Goal: Information Seeking & Learning: Learn about a topic

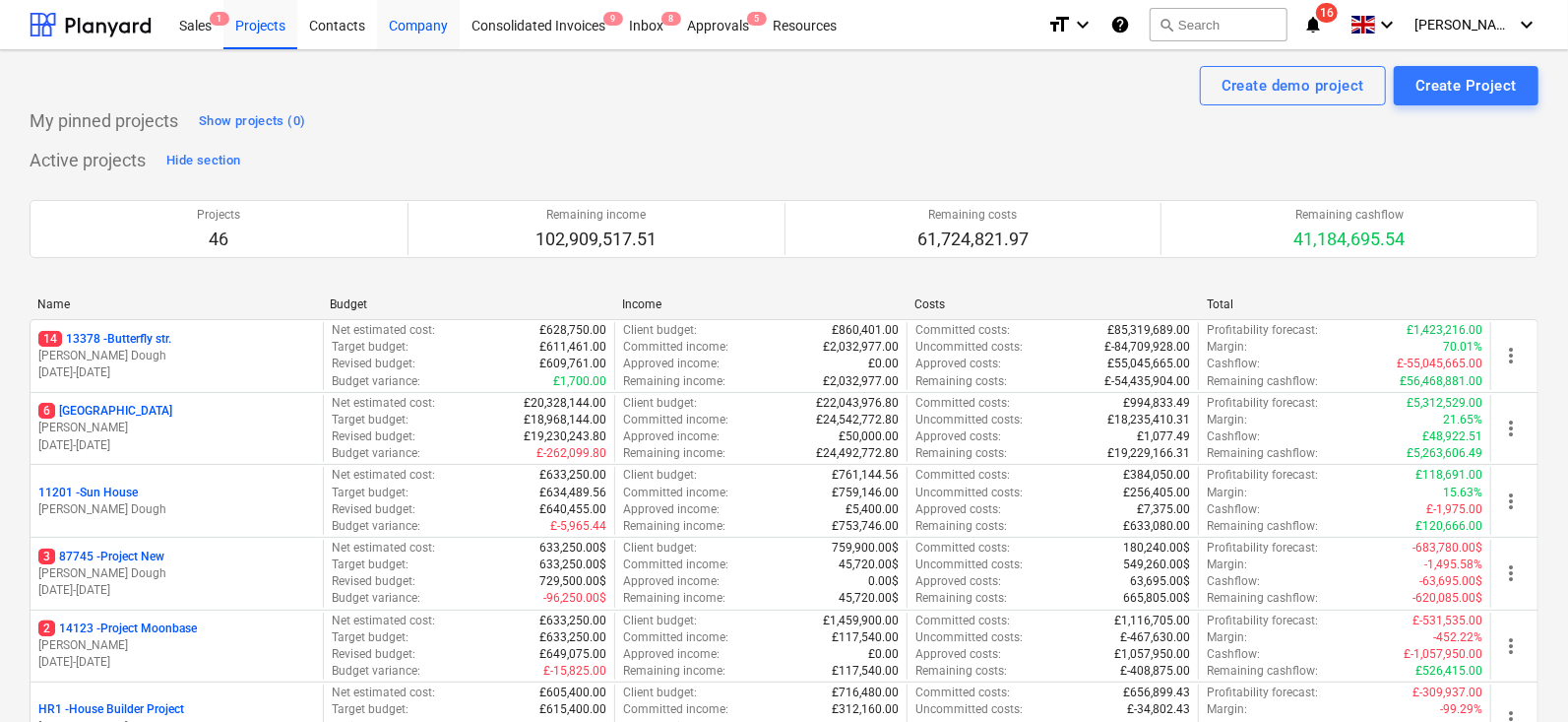
click at [417, 34] on div "Company" at bounding box center [418, 24] width 82 height 51
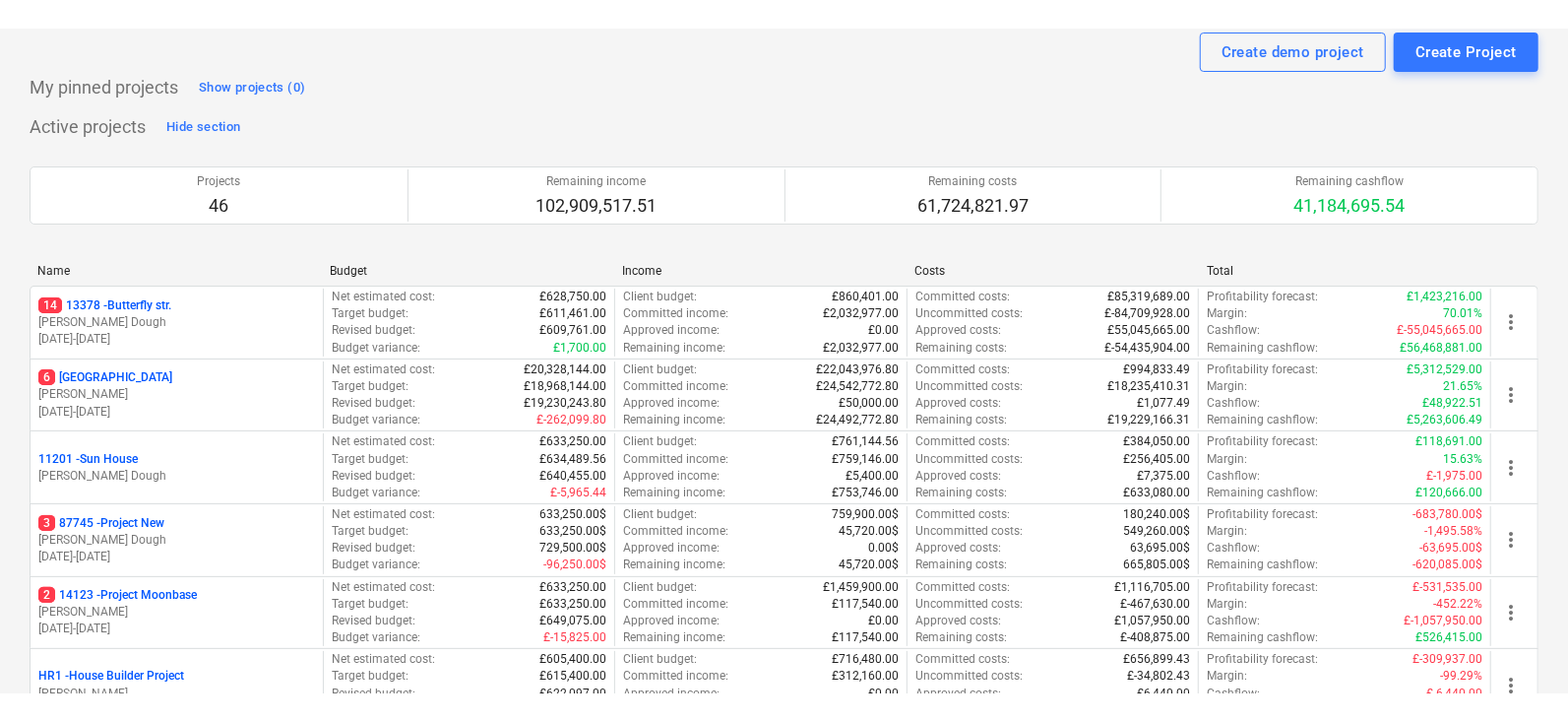
scroll to position [61, 0]
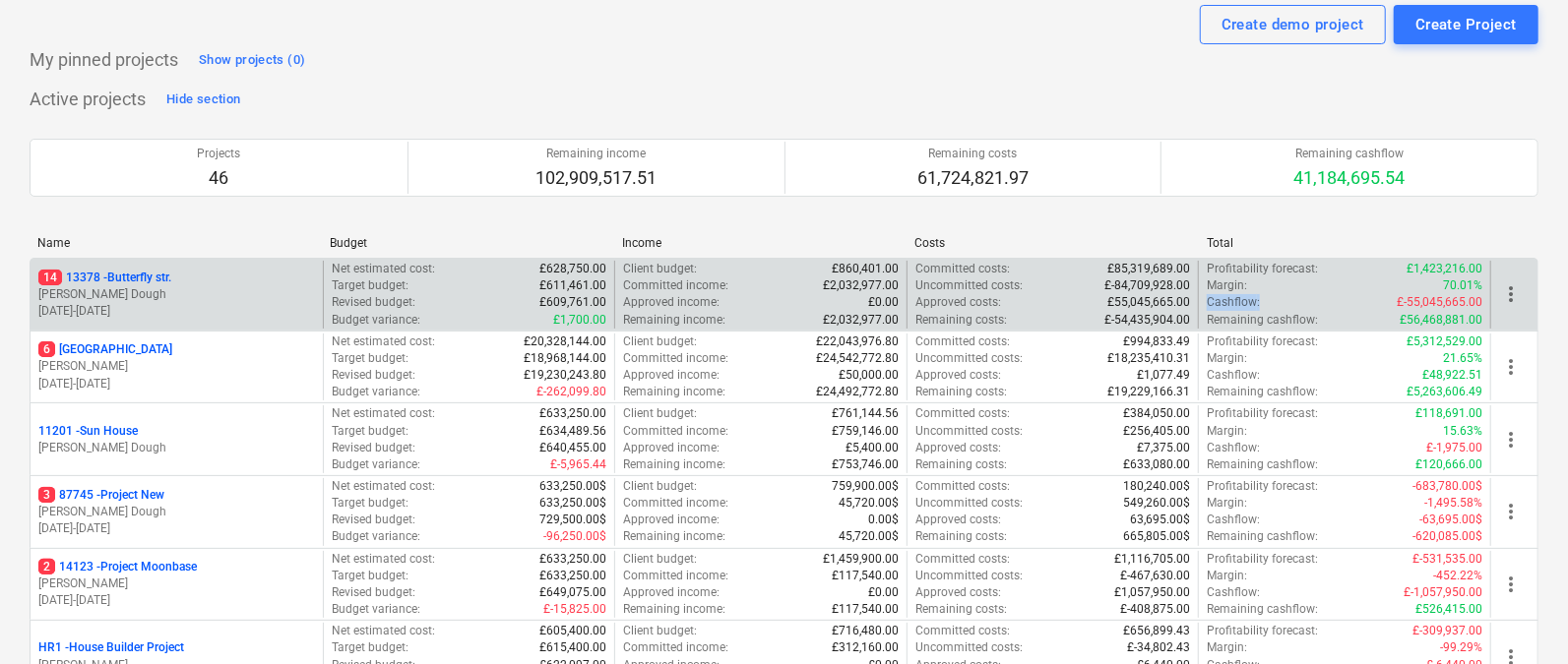
drag, startPoint x: 1205, startPoint y: 301, endPoint x: 1268, endPoint y: 302, distance: 63.0
click at [1268, 302] on div "Profitability forecast : £1,423,216.00 Margin : 70.01% Cashflow : £-55,045,665.…" at bounding box center [1344, 295] width 292 height 67
click at [1268, 302] on div "Cashflow : £-55,045,665.00" at bounding box center [1345, 302] width 276 height 17
drag, startPoint x: 1268, startPoint y: 302, endPoint x: 1208, endPoint y: 303, distance: 60.0
click at [1208, 303] on div "Cashflow : £-55,045,665.00" at bounding box center [1345, 302] width 276 height 17
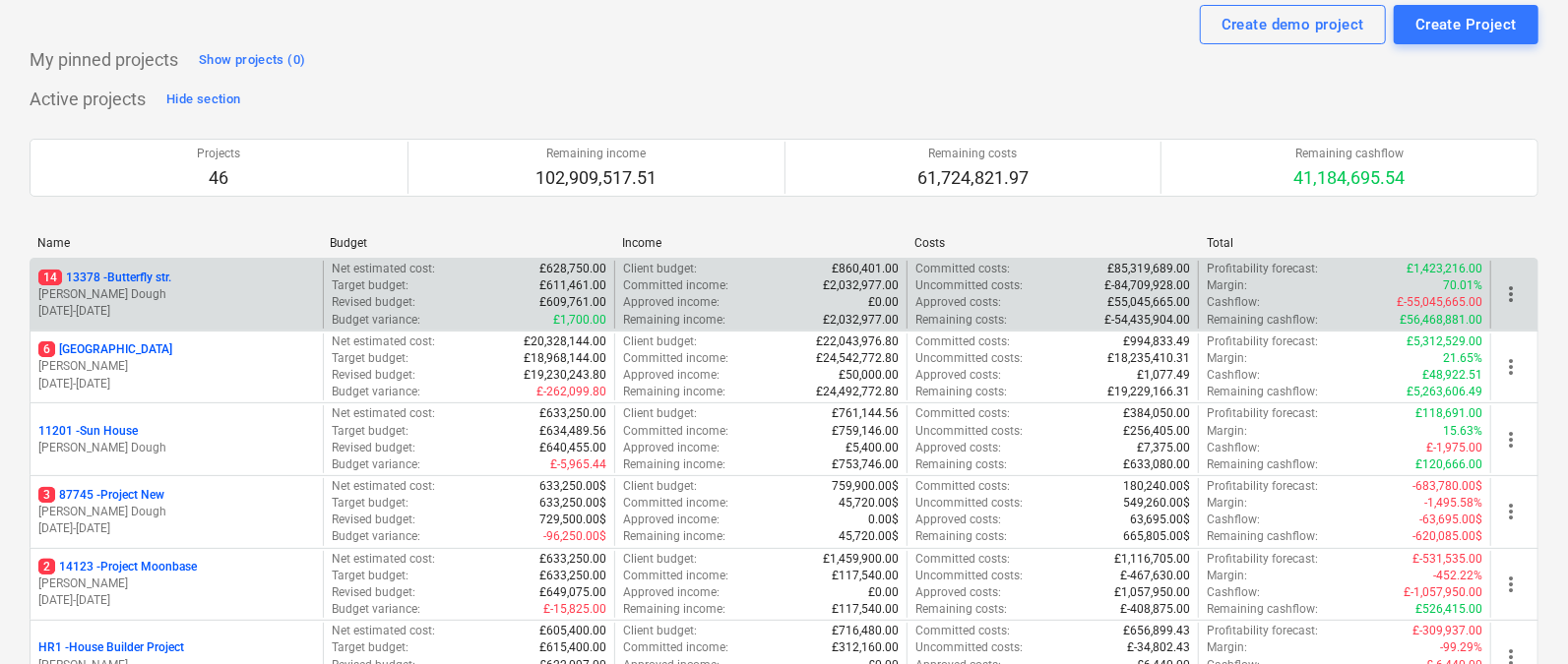
click at [1347, 301] on div "Cashflow : £-55,045,665.00" at bounding box center [1345, 302] width 276 height 17
